Goal: Find contact information: Find contact information

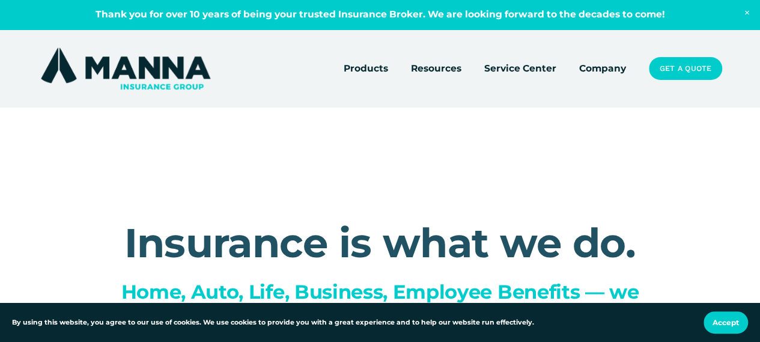
click at [604, 70] on link "Company" at bounding box center [602, 68] width 47 height 17
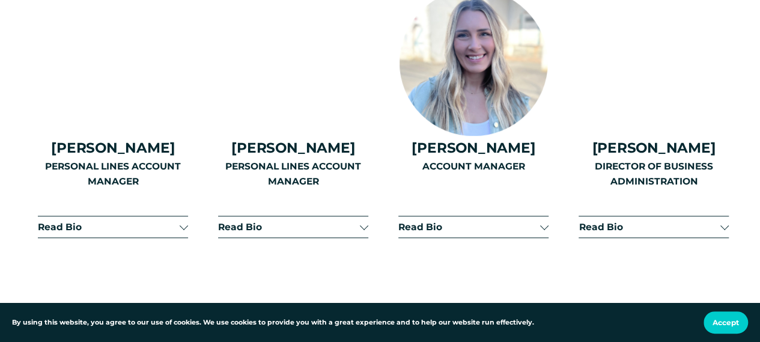
scroll to position [2642, 0]
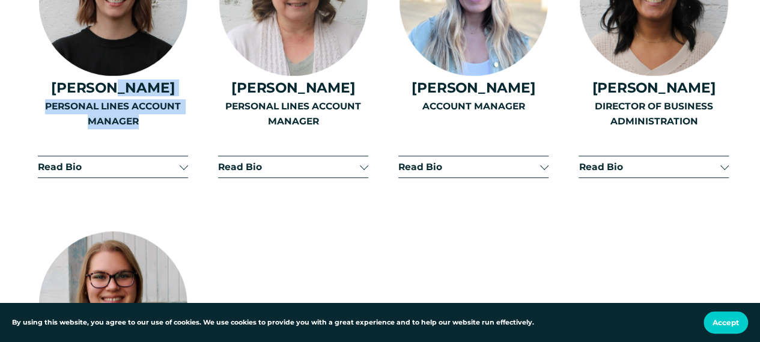
drag, startPoint x: 43, startPoint y: 104, endPoint x: 169, endPoint y: 135, distance: 129.9
click at [166, 146] on div "PERSONAL LINES ACCOUNT MANAGER" at bounding box center [113, 134] width 150 height 71
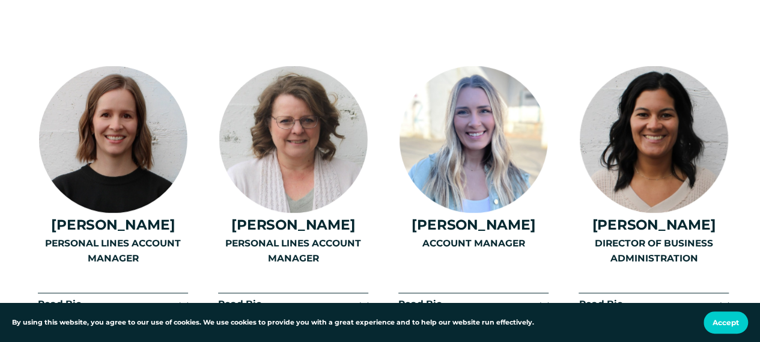
scroll to position [2522, 0]
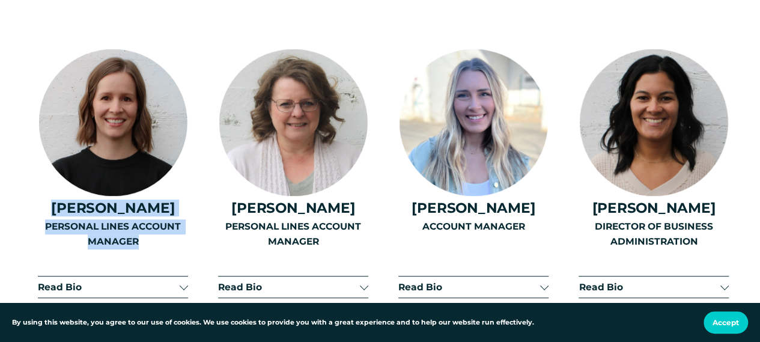
drag, startPoint x: 162, startPoint y: 260, endPoint x: 44, endPoint y: 221, distance: 124.0
click at [157, 249] on p "PERSONAL LINES ACCOUNT MANAGER" at bounding box center [113, 234] width 150 height 30
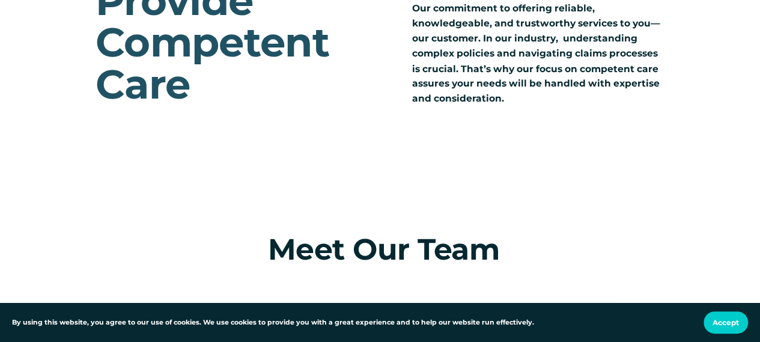
scroll to position [1081, 0]
